Goal: Navigation & Orientation: Find specific page/section

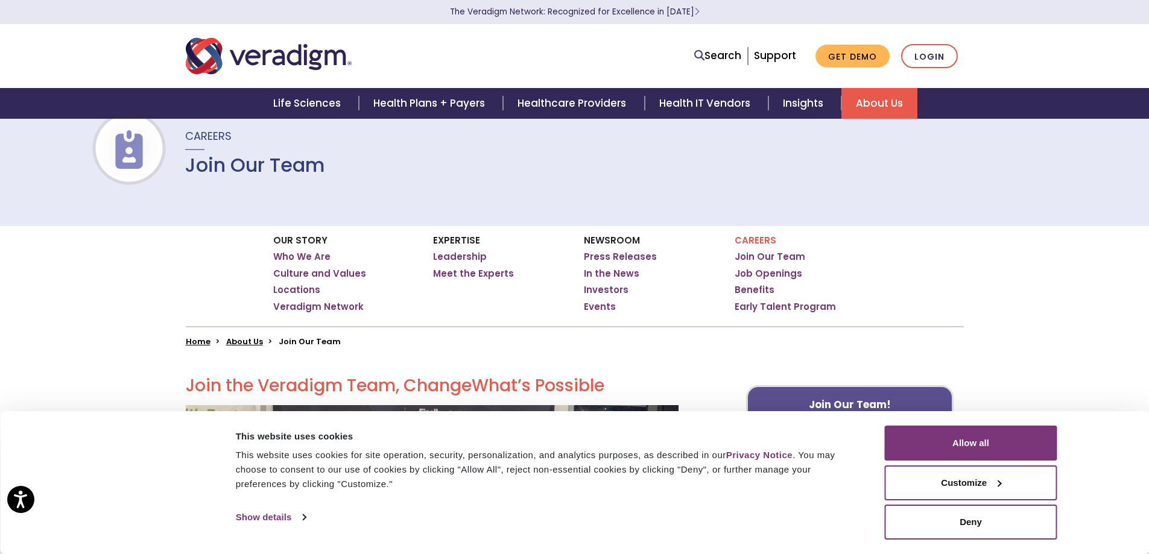
scroll to position [60, 0]
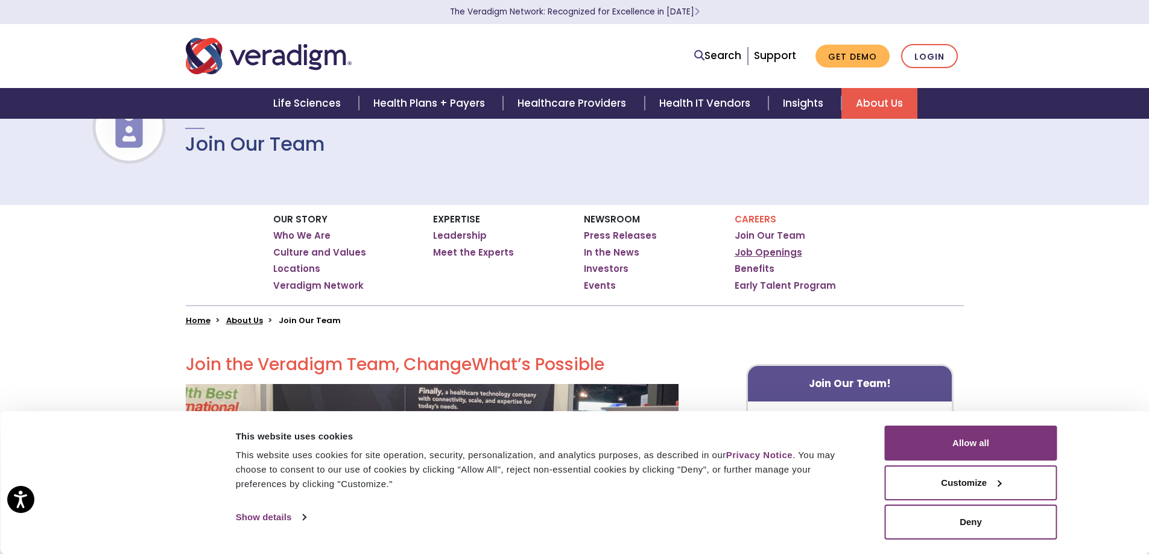
click at [750, 250] on link "Job Openings" at bounding box center [769, 253] width 68 height 12
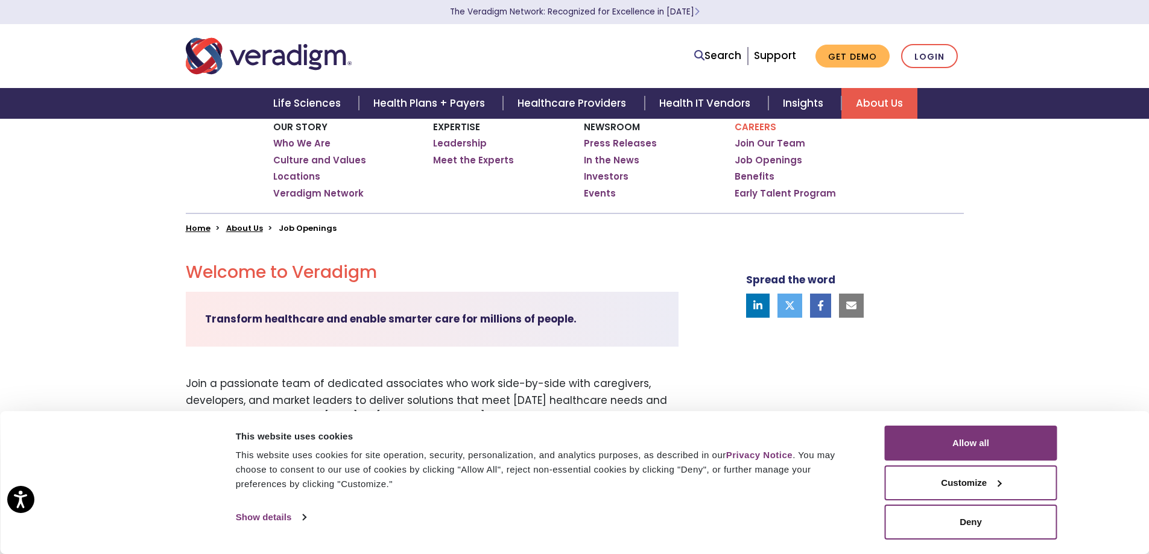
scroll to position [181, 0]
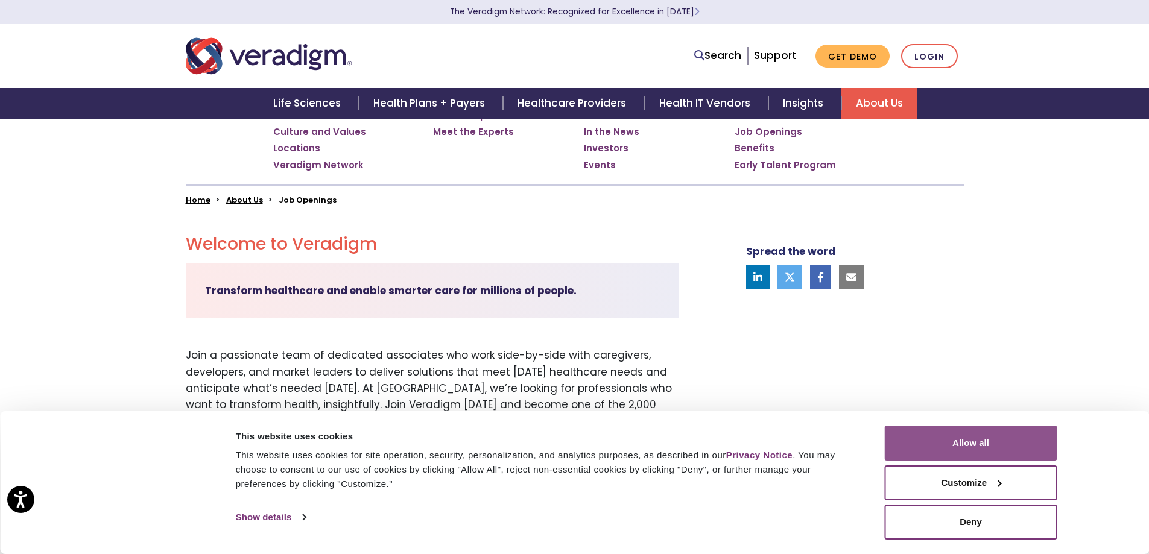
click at [942, 450] on button "Allow all" at bounding box center [971, 443] width 172 height 35
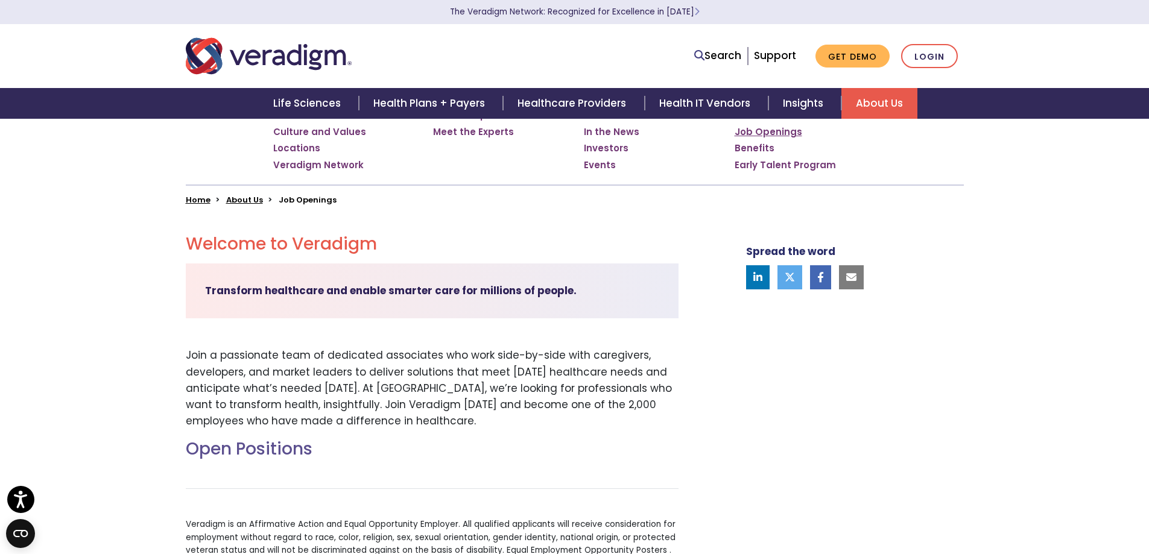
click at [770, 130] on link "Job Openings" at bounding box center [769, 132] width 68 height 12
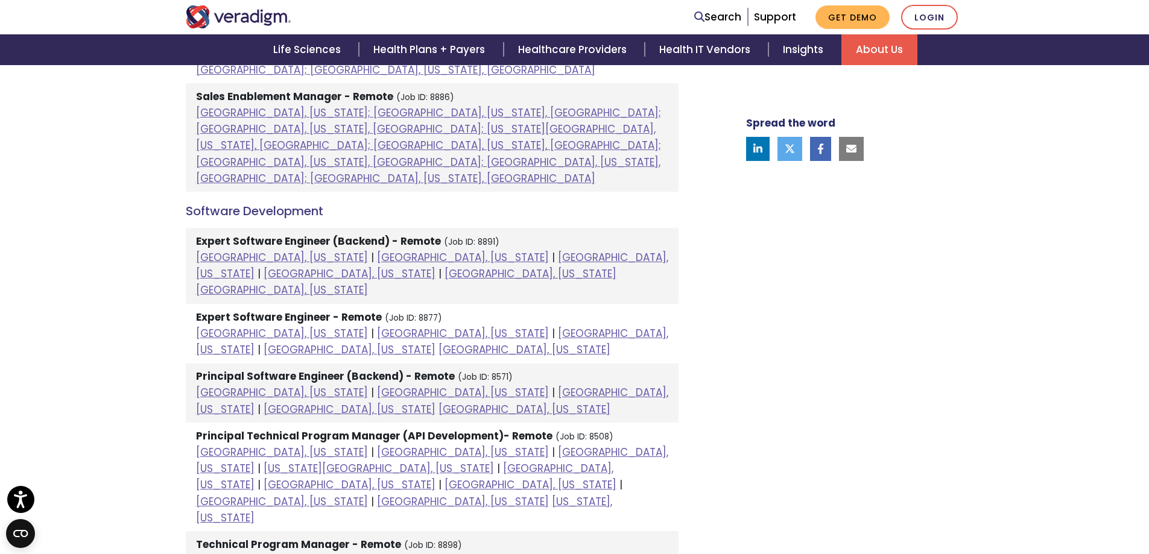
scroll to position [1447, 0]
